Goal: Task Accomplishment & Management: Use online tool/utility

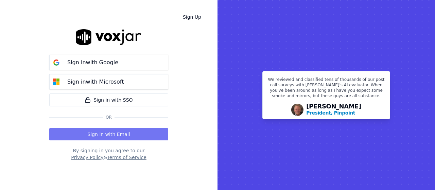
click at [115, 137] on button "Sign in with Email" at bounding box center [108, 134] width 119 height 12
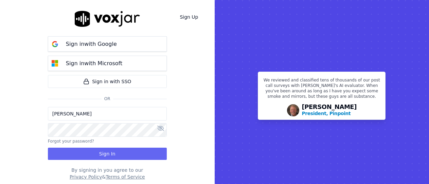
click at [84, 112] on input "[PERSON_NAME]" at bounding box center [107, 114] width 119 height 14
click at [79, 113] on input "[PERSON_NAME][EMAIL_ADDRESS][DOMAIN_NAME]" at bounding box center [107, 114] width 119 height 14
type input "[EMAIL_ADDRESS][DOMAIN_NAME]"
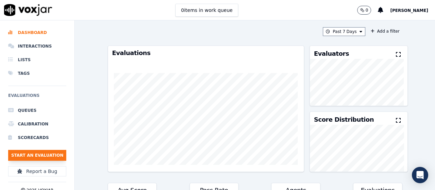
click at [42, 155] on button "Start an Evaluation" at bounding box center [37, 155] width 58 height 11
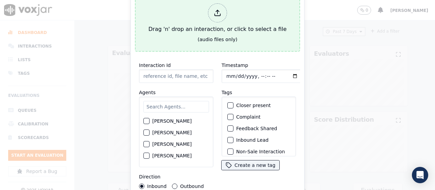
click at [195, 23] on div "Drag 'n' drop an interaction, or click to select a file" at bounding box center [217, 18] width 143 height 35
type input "20250828-140503_6032048177-all.mp3"
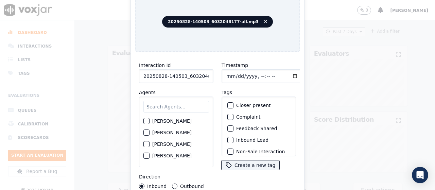
click at [164, 103] on input "text" at bounding box center [176, 107] width 66 height 12
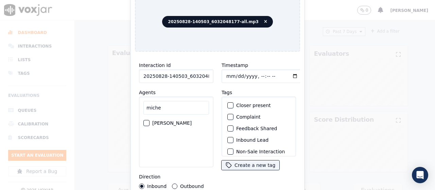
type input "miche"
click at [163, 121] on label "MICHELLE MARRERO" at bounding box center [171, 123] width 39 height 5
click at [150, 120] on button "MICHELLE MARRERO" at bounding box center [146, 123] width 6 height 6
click at [226, 74] on input "Timestamp" at bounding box center [262, 76] width 81 height 14
type input "2025-08-28T12:29"
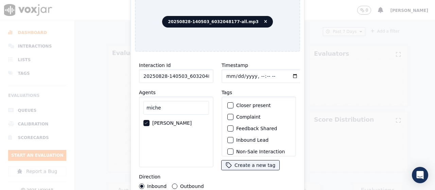
scroll to position [64, 0]
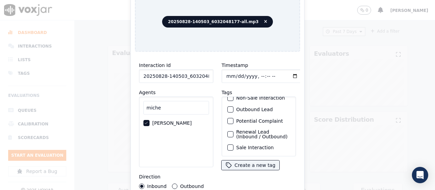
click at [257, 145] on label "Sale Interaction" at bounding box center [254, 147] width 37 height 5
click at [234, 145] on button "Sale Interaction" at bounding box center [230, 148] width 6 height 6
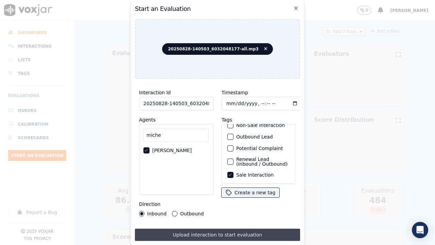
click at [257, 190] on button "Upload interaction to start evaluation" at bounding box center [217, 235] width 165 height 12
